Goal: Task Accomplishment & Management: Manage account settings

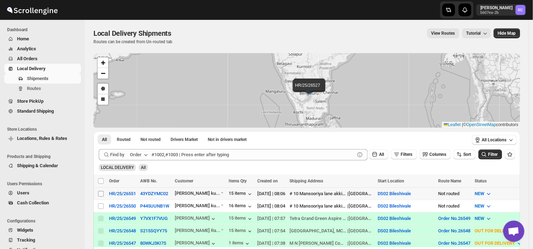
click at [99, 195] on input "Select shipment" at bounding box center [101, 194] width 6 height 6
checkbox input "true"
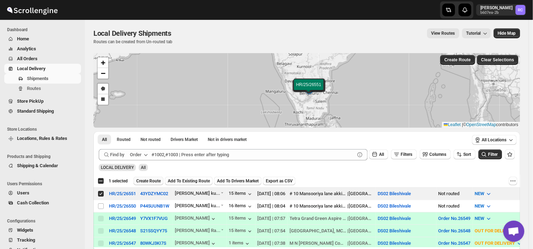
click at [150, 181] on span "Create Route" at bounding box center [148, 181] width 24 height 6
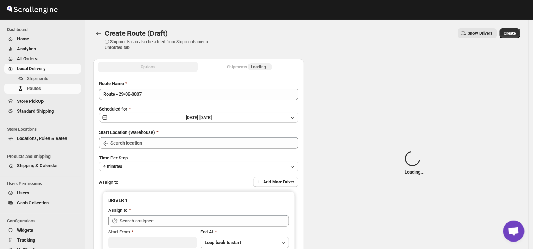
type input "DS02 Bileshivale"
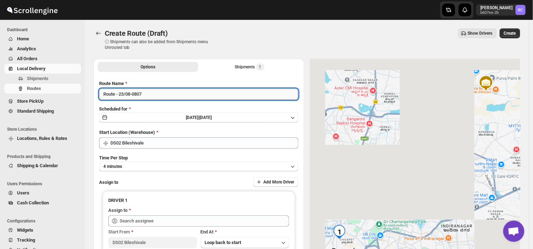
click at [146, 95] on input "Route - 23/08-0807" at bounding box center [198, 94] width 199 height 11
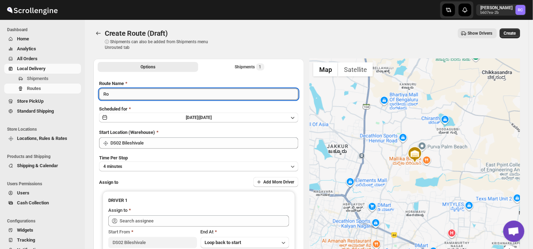
type input "R"
type input "Order no 26551"
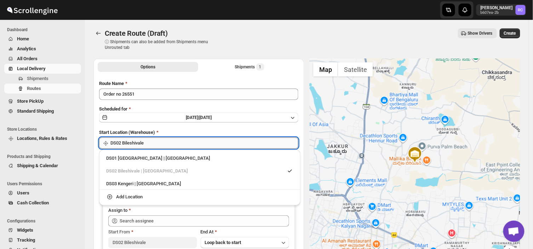
click at [156, 142] on input "DS02 Bileshivale" at bounding box center [204, 142] width 188 height 11
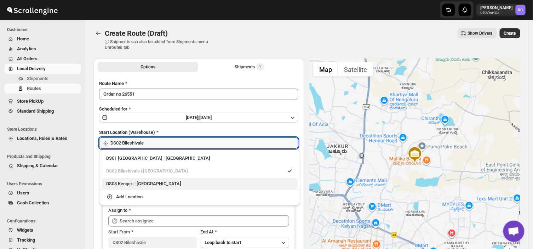
click at [129, 186] on div "DS03 Kengeri | Bengaluru" at bounding box center [199, 183] width 187 height 7
type input "DS03 Kengeri"
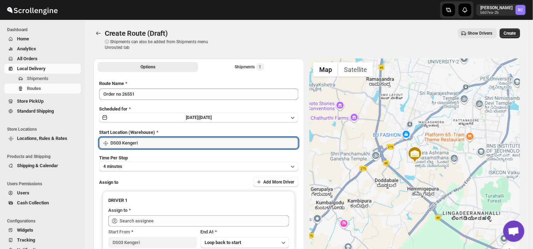
click at [131, 171] on div "Route Name Order no 26551 Scheduled for Sat Aug 23 2025 | Today Start Location …" at bounding box center [198, 175] width 199 height 190
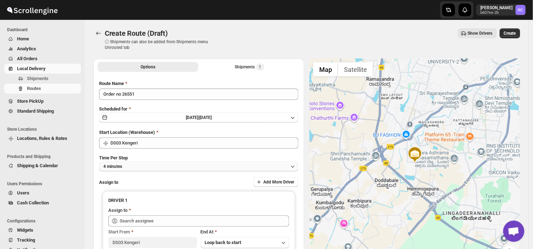
click at [136, 165] on button "4 minutes" at bounding box center [198, 166] width 199 height 10
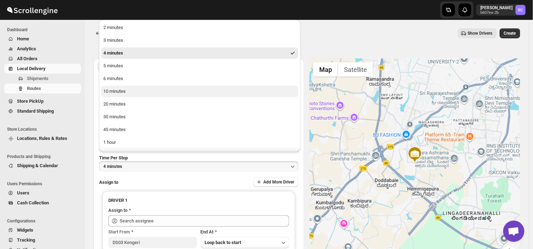
click at [122, 91] on div "10 minutes" at bounding box center [114, 91] width 22 height 7
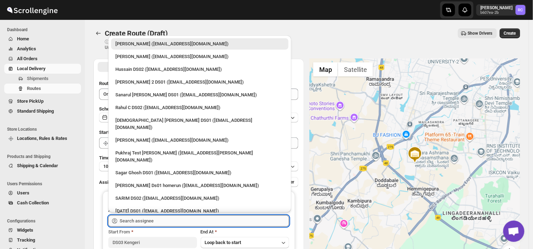
click at [161, 223] on input "text" at bounding box center [205, 220] width 170 height 11
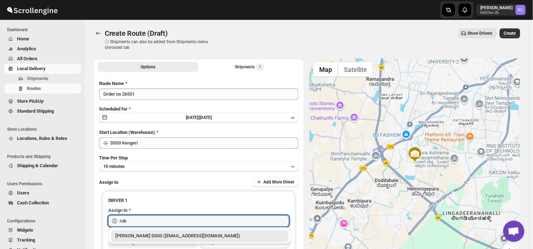
click at [185, 235] on div "RUBEL DS03 (tavejad825@hikuhu.com)" at bounding box center [199, 235] width 169 height 7
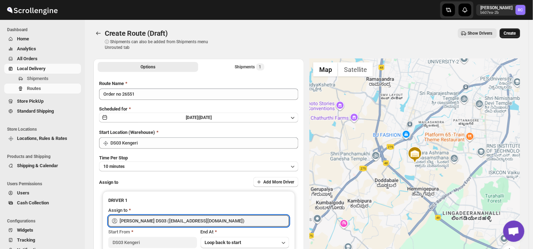
type input "RUBEL DS03 (tavejad825@hikuhu.com)"
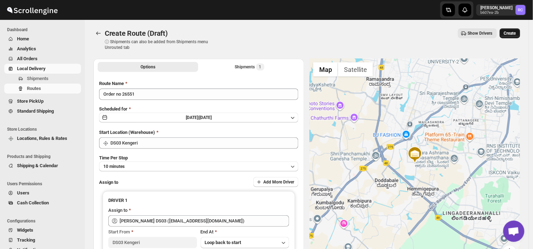
click at [512, 31] on span "Create" at bounding box center [510, 33] width 12 height 6
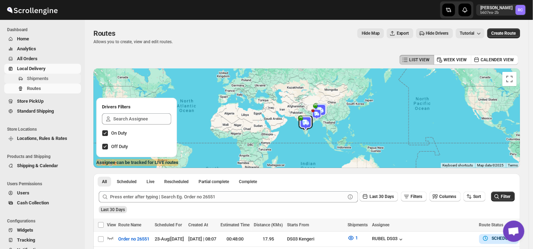
click at [46, 79] on span "Shipments" at bounding box center [38, 78] width 22 height 5
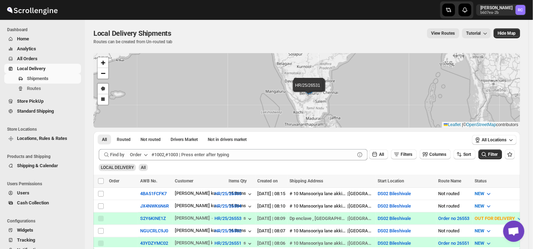
click at [46, 79] on span "Shipments" at bounding box center [38, 78] width 22 height 5
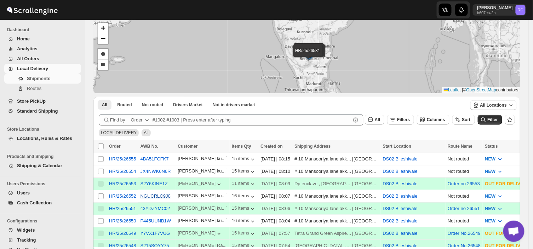
scroll to position [35, 0]
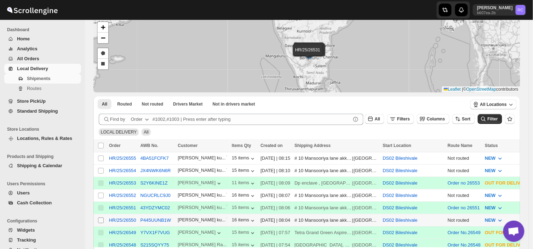
click at [101, 221] on input "Select shipment" at bounding box center [101, 220] width 6 height 6
checkbox input "true"
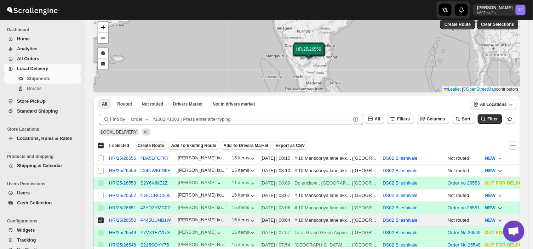
click at [150, 143] on span "Create Route" at bounding box center [151, 146] width 27 height 6
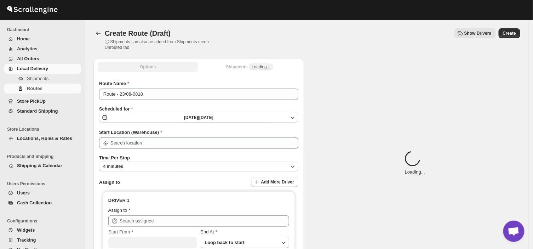
type input "DS02 Bileshivale"
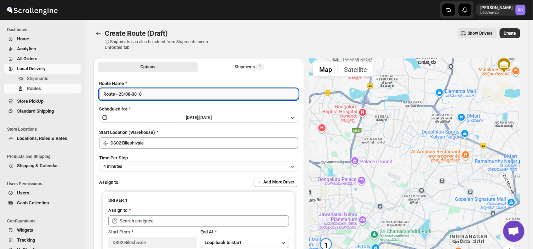
click at [147, 94] on input "Route - 23/08-0818" at bounding box center [198, 94] width 199 height 11
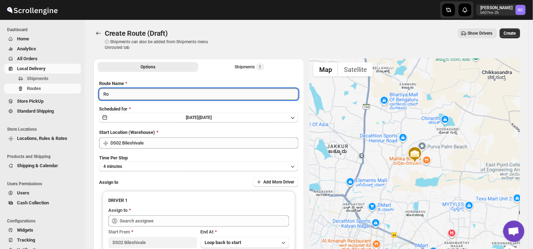
type input "R"
type input "Order no 26550"
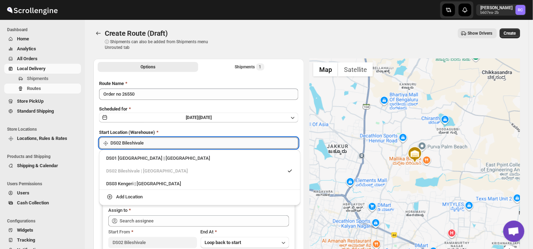
click at [121, 144] on input "DS02 Bileshivale" at bounding box center [204, 142] width 188 height 11
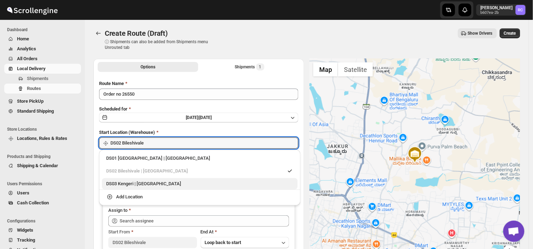
click at [129, 183] on div "DS03 Kengeri | Bengaluru" at bounding box center [199, 183] width 187 height 7
type input "DS03 Kengeri"
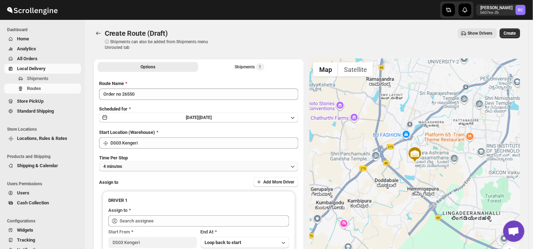
click at [129, 164] on button "4 minutes" at bounding box center [198, 166] width 199 height 10
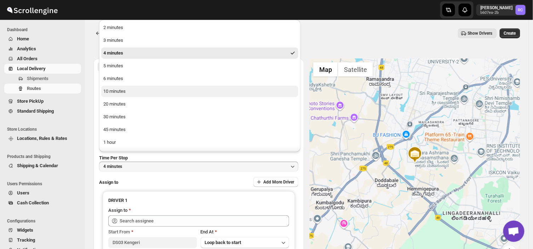
click at [120, 90] on div "10 minutes" at bounding box center [114, 91] width 22 height 7
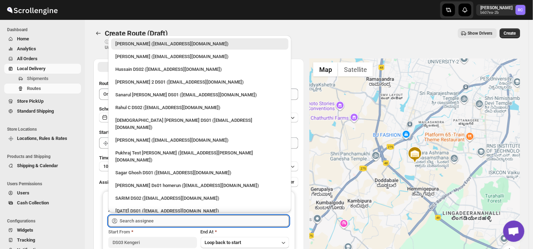
click at [156, 218] on input "text" at bounding box center [205, 220] width 170 height 11
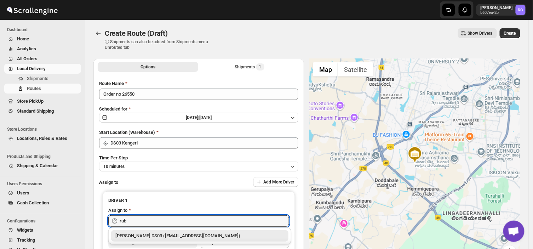
click at [147, 235] on div "RUBEL DS03 (tavejad825@hikuhu.com)" at bounding box center [199, 235] width 169 height 7
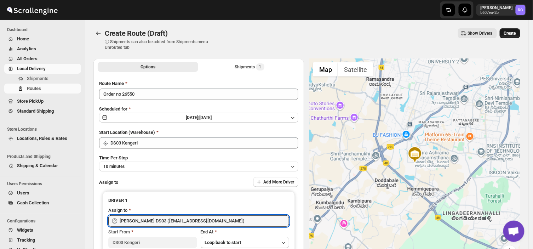
type input "RUBEL DS03 (tavejad825@hikuhu.com)"
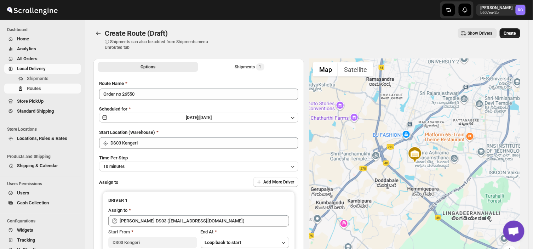
click at [515, 30] on span "Create" at bounding box center [510, 33] width 12 height 6
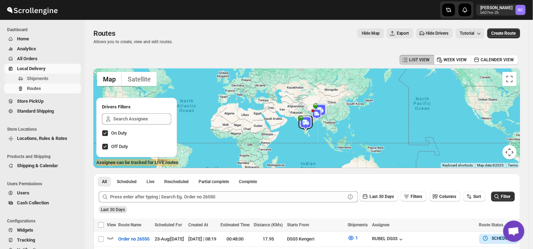
click at [51, 78] on span "Shipments" at bounding box center [53, 78] width 53 height 7
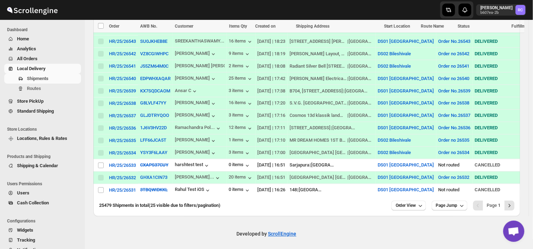
scroll to position [300, 0]
click at [513, 203] on icon "Next" at bounding box center [509, 206] width 7 height 7
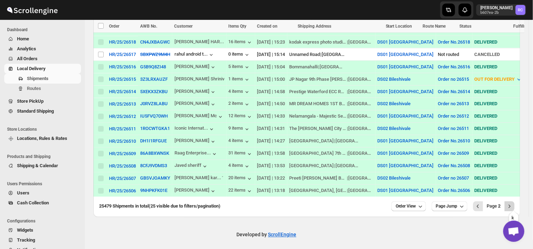
click at [513, 203] on icon "Next" at bounding box center [509, 206] width 7 height 7
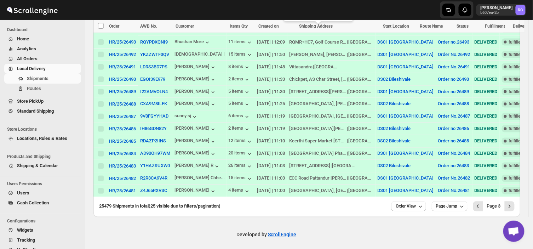
scroll to position [0, 0]
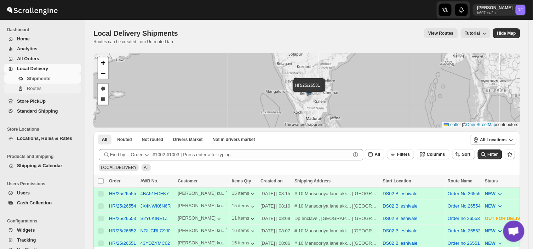
click at [38, 87] on span "Routes" at bounding box center [34, 88] width 15 height 5
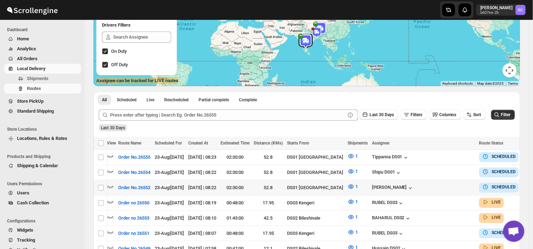
scroll to position [0, 2]
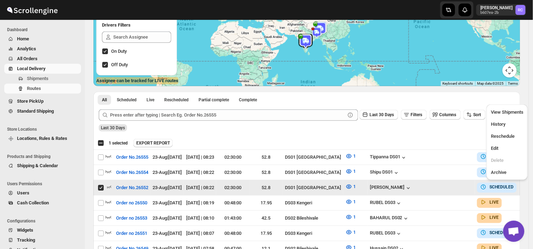
scroll to position [0, 0]
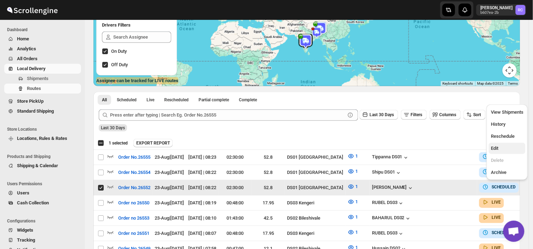
click at [494, 148] on span "Edit" at bounding box center [494, 148] width 7 height 5
checkbox input "false"
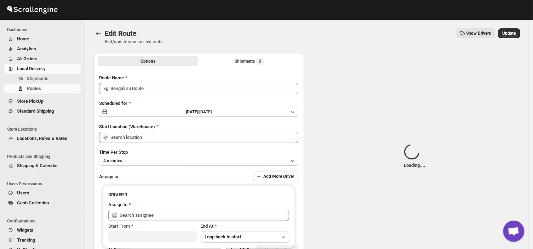
type input "Order No.26552"
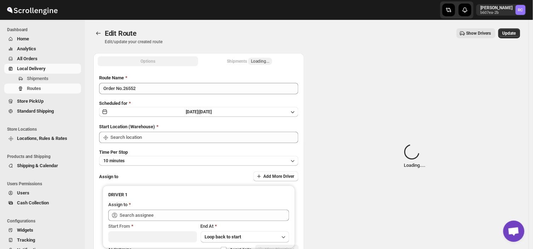
type input "DS01 [GEOGRAPHIC_DATA]"
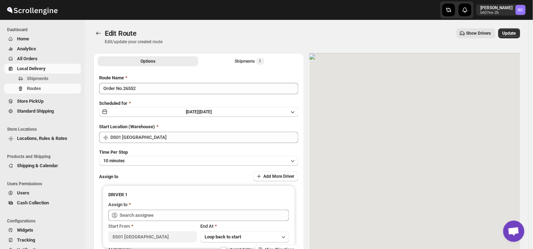
type input "Vikas Rathod (lolegiy458@nalwan.com)"
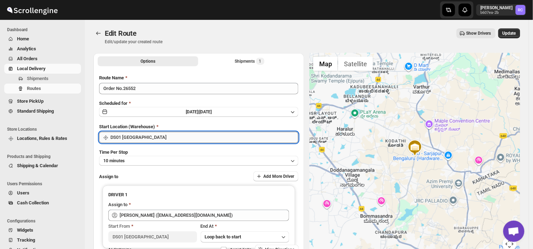
click at [138, 136] on input "DS01 [GEOGRAPHIC_DATA]" at bounding box center [204, 137] width 188 height 11
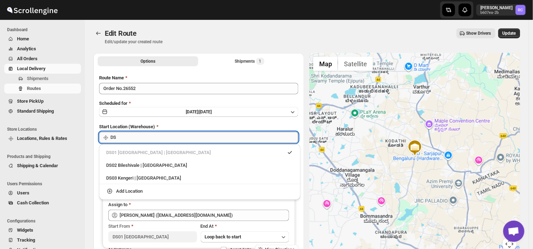
type input "D"
click at [155, 136] on input "Start Location (Warehouse)" at bounding box center [204, 137] width 188 height 11
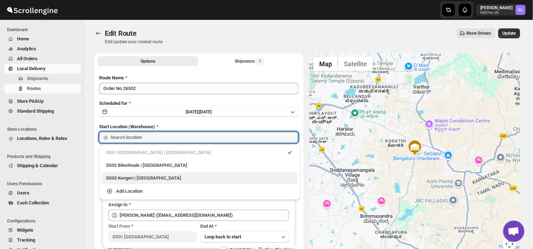
click at [118, 179] on div "DS03 Kengeri | Bengaluru" at bounding box center [199, 178] width 187 height 7
type input "DS03 Kengeri"
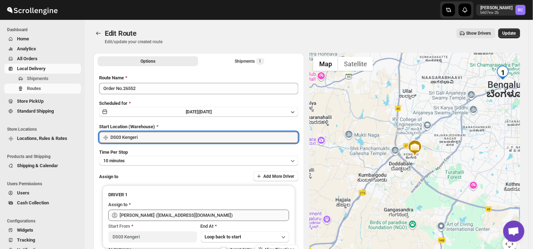
type input "DS03 Kengeri"
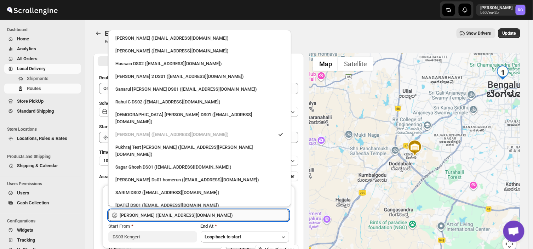
click at [206, 216] on input "Vikas Rathod (lolegiy458@nalwan.com)" at bounding box center [205, 215] width 170 height 11
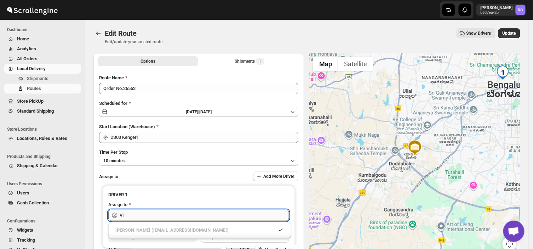
type input "V"
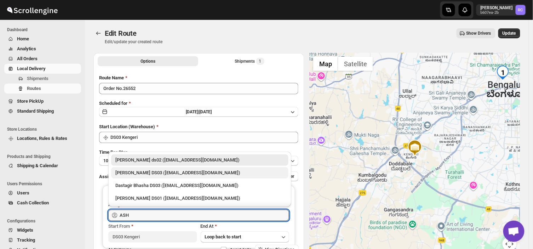
click at [143, 172] on div "ashik uddin DS03 (katiri8361@kimdyn.com)" at bounding box center [199, 172] width 169 height 7
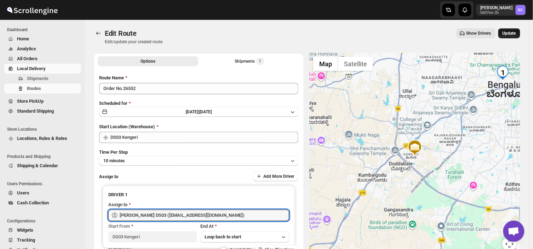
type input "ashik uddin DS03 (katiri8361@kimdyn.com)"
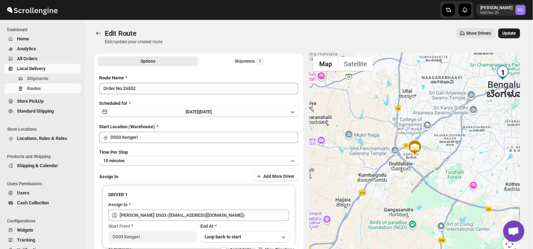
click at [514, 30] on span "Update" at bounding box center [509, 33] width 13 height 6
